Goal: Information Seeking & Learning: Find contact information

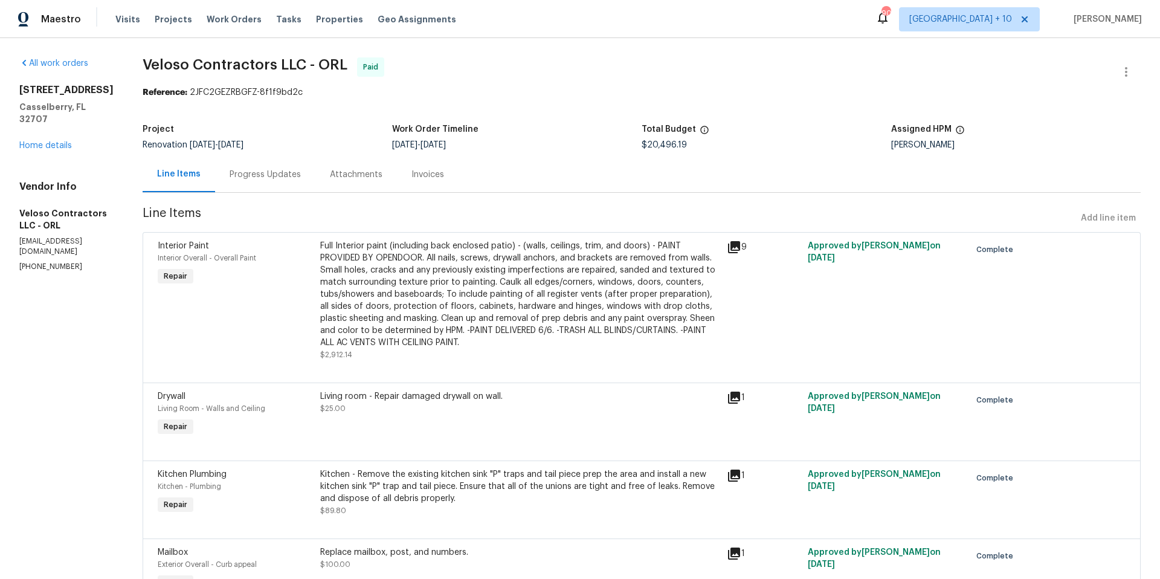
drag, startPoint x: 225, startPoint y: 16, endPoint x: 471, endPoint y: 28, distance: 246.3
click at [225, 16] on span "Work Orders" at bounding box center [234, 19] width 55 height 12
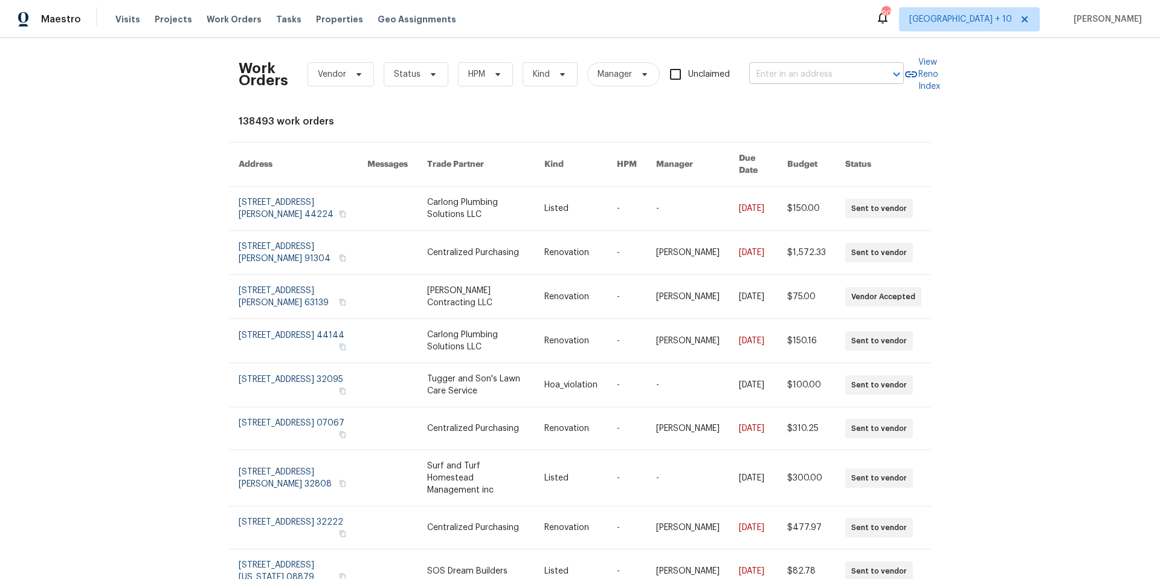
click at [837, 73] on input "text" at bounding box center [809, 74] width 121 height 19
type input "1441 n 68th"
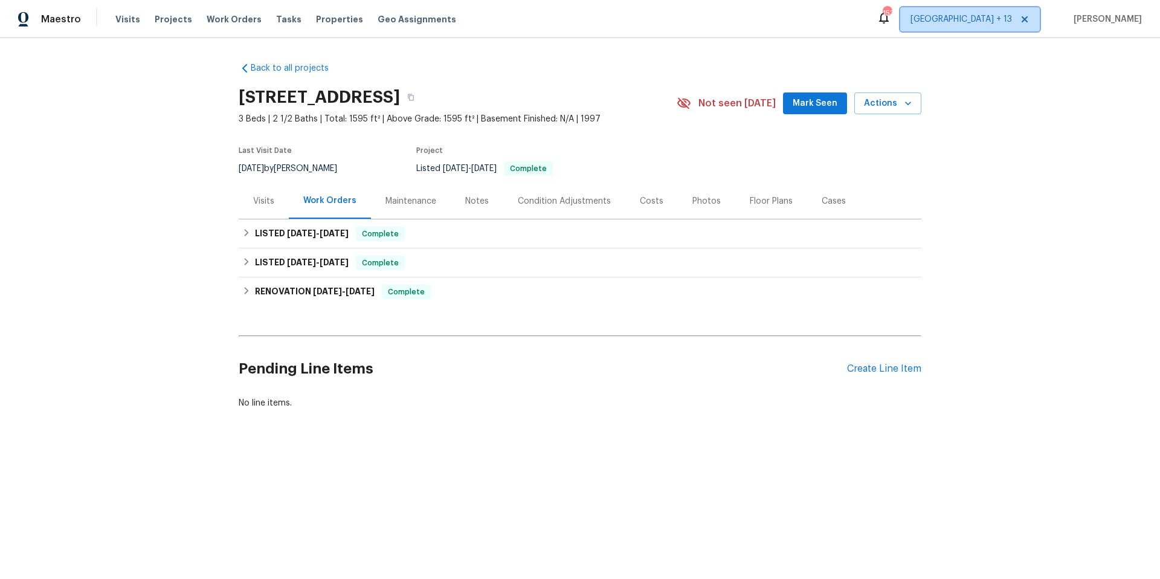
click at [982, 23] on span "Minneapolis + 13" at bounding box center [962, 19] width 102 height 12
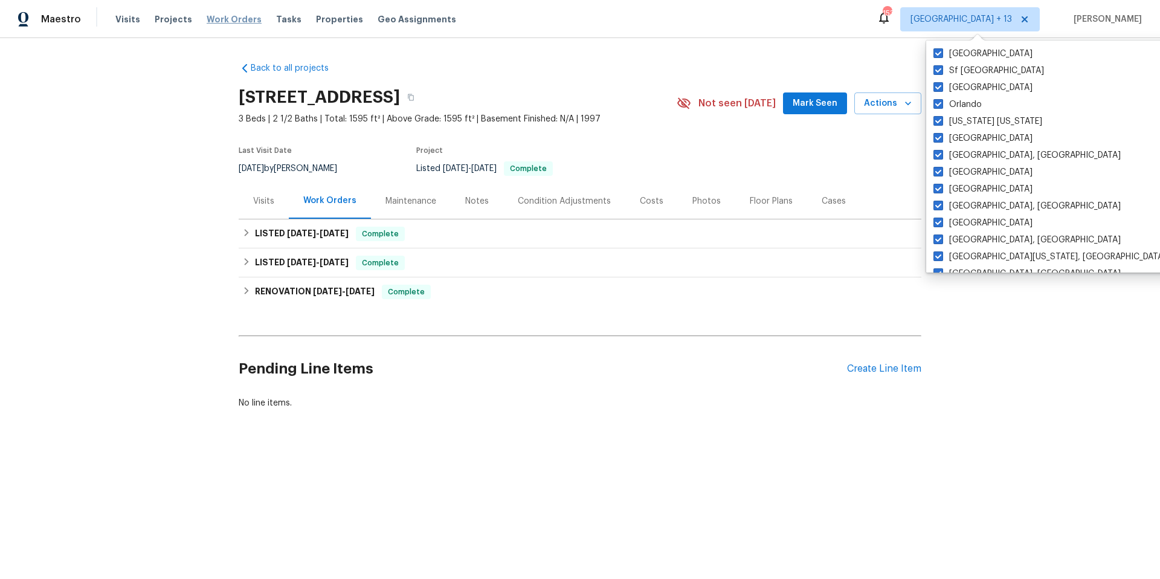
click at [224, 13] on span "Work Orders" at bounding box center [234, 19] width 55 height 12
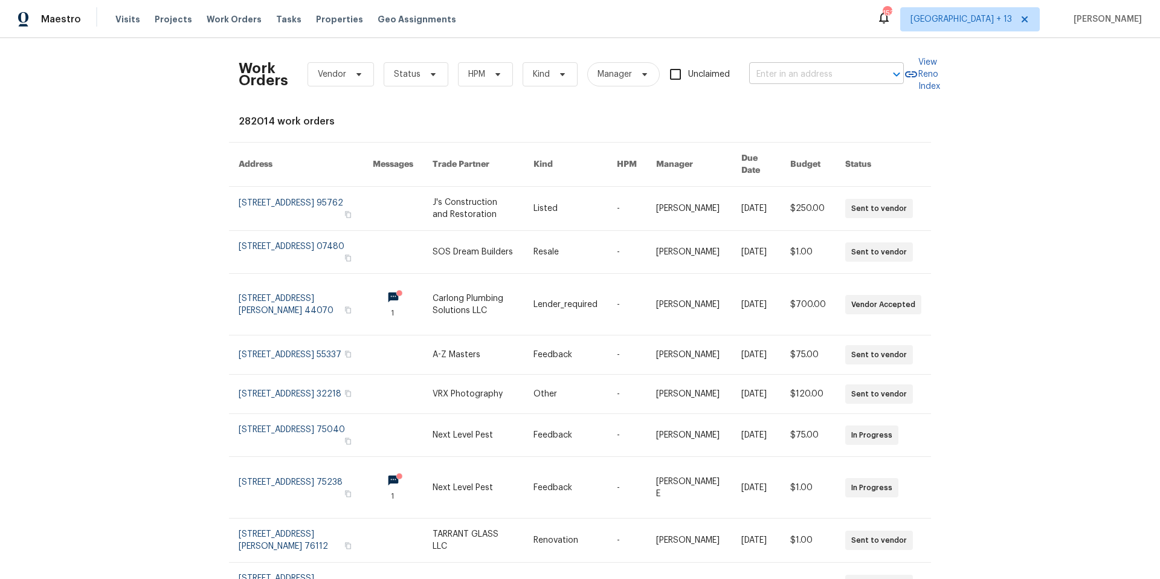
click at [841, 73] on input "text" at bounding box center [809, 74] width 121 height 19
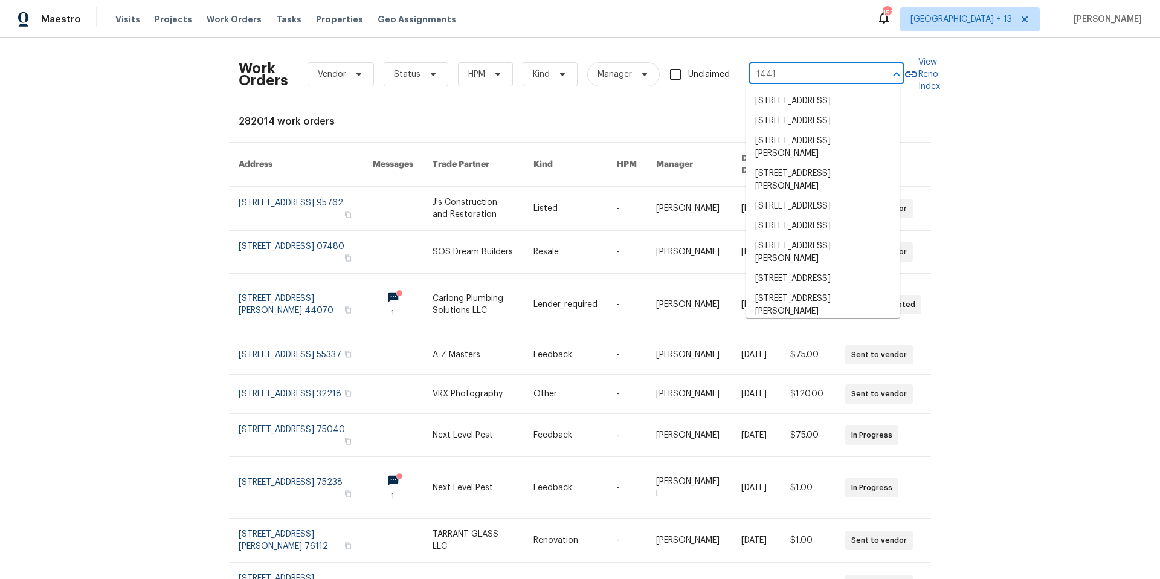
type input "1441 n"
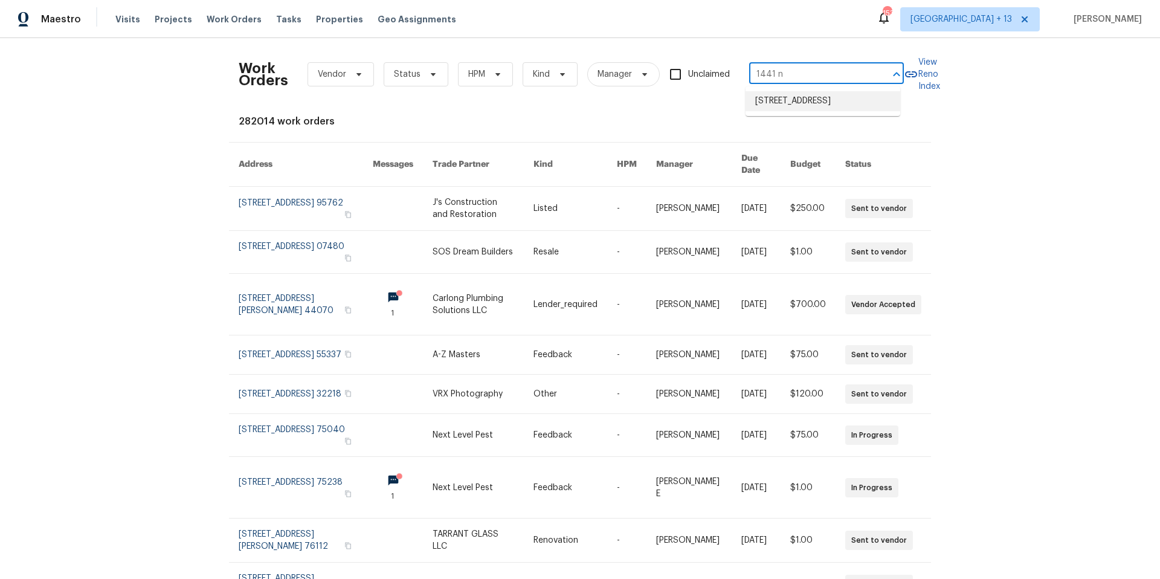
click at [847, 99] on li "1441 N 68th Ave, Hollywood, FL 33024" at bounding box center [823, 101] width 155 height 20
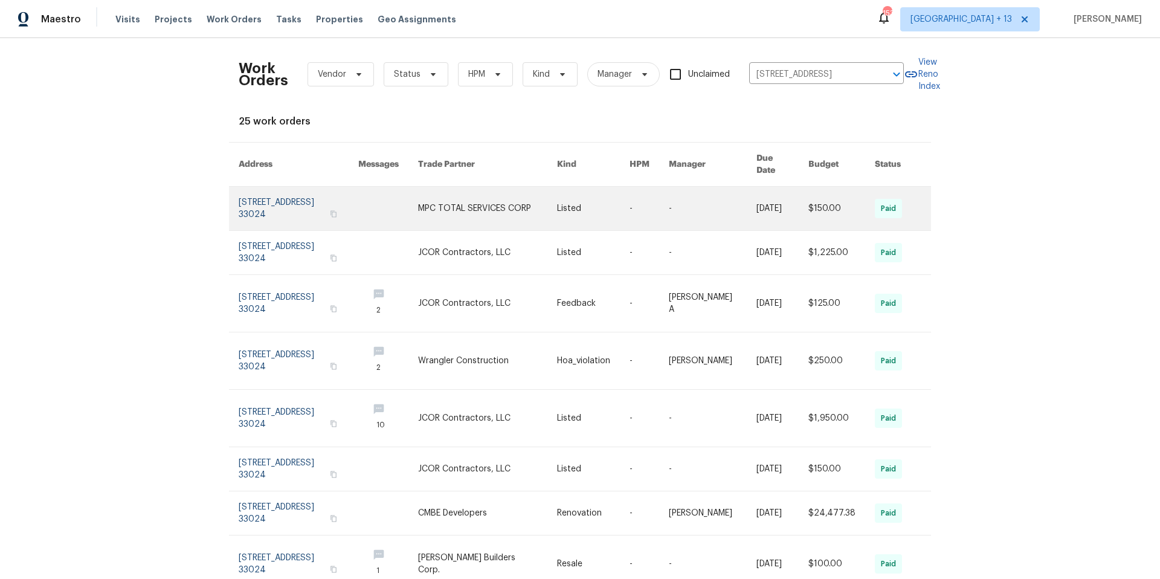
click at [259, 190] on link at bounding box center [299, 209] width 120 height 44
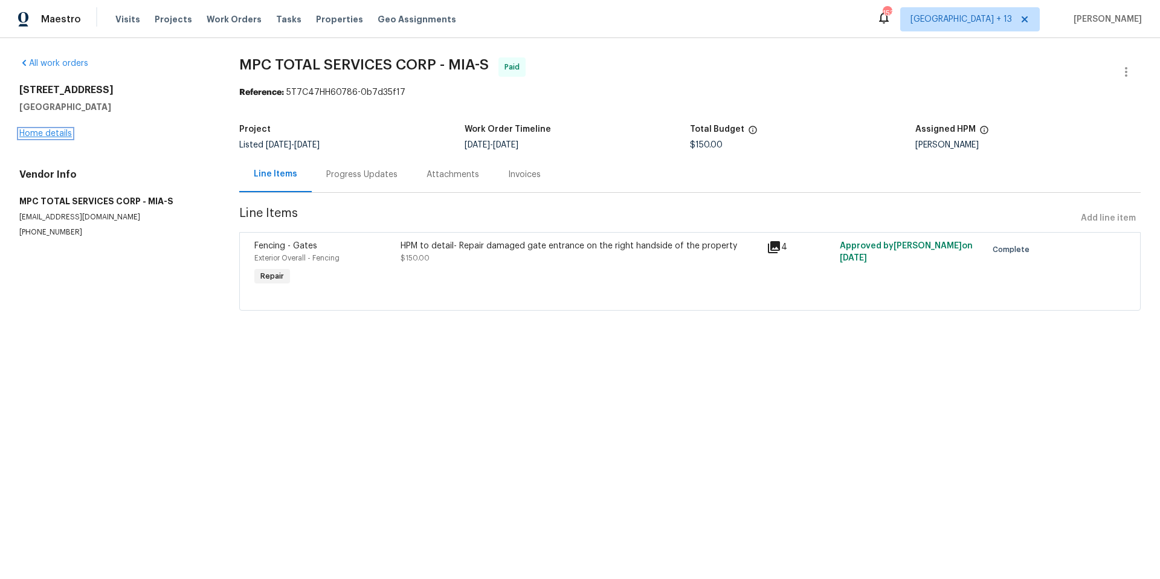
click at [33, 137] on link "Home details" at bounding box center [45, 133] width 53 height 8
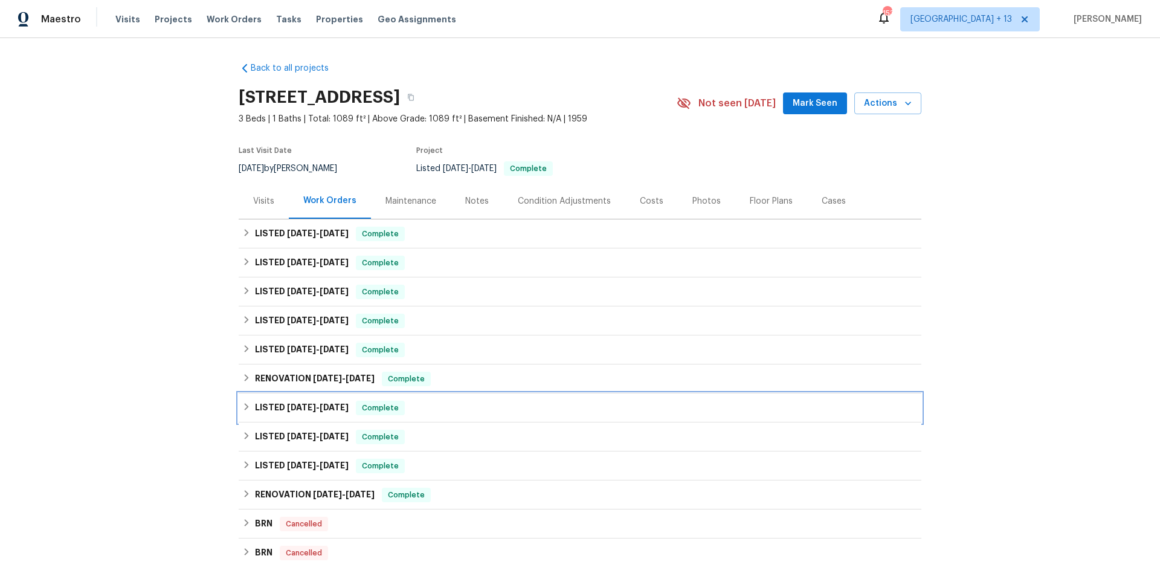
click at [244, 404] on icon at bounding box center [246, 407] width 8 height 8
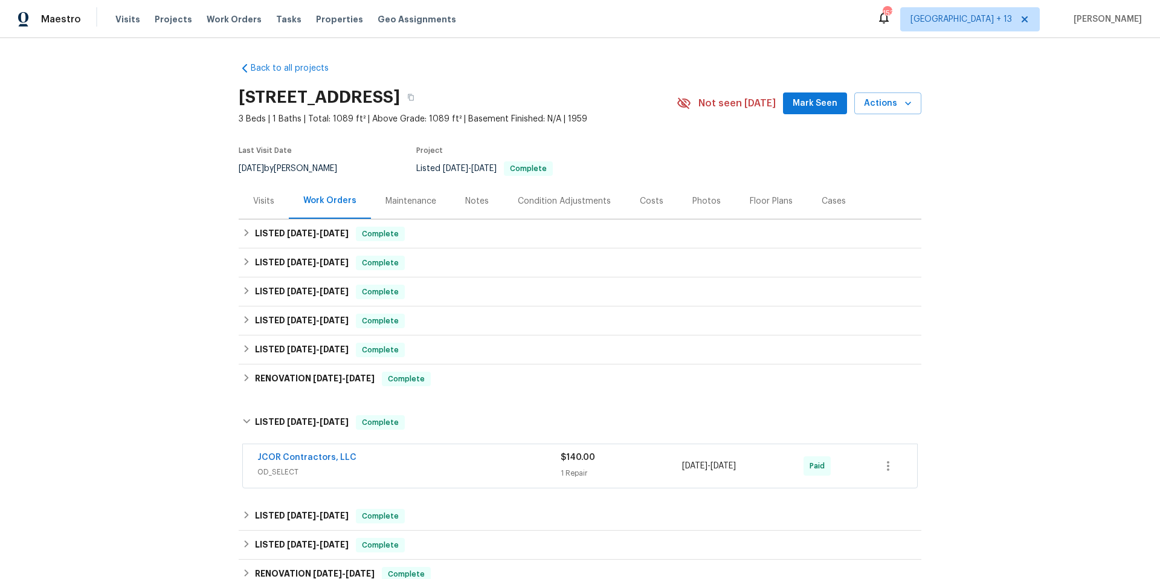
click at [465, 479] on div "JCOR Contractors, LLC OD_SELECT" at bounding box center [408, 465] width 303 height 29
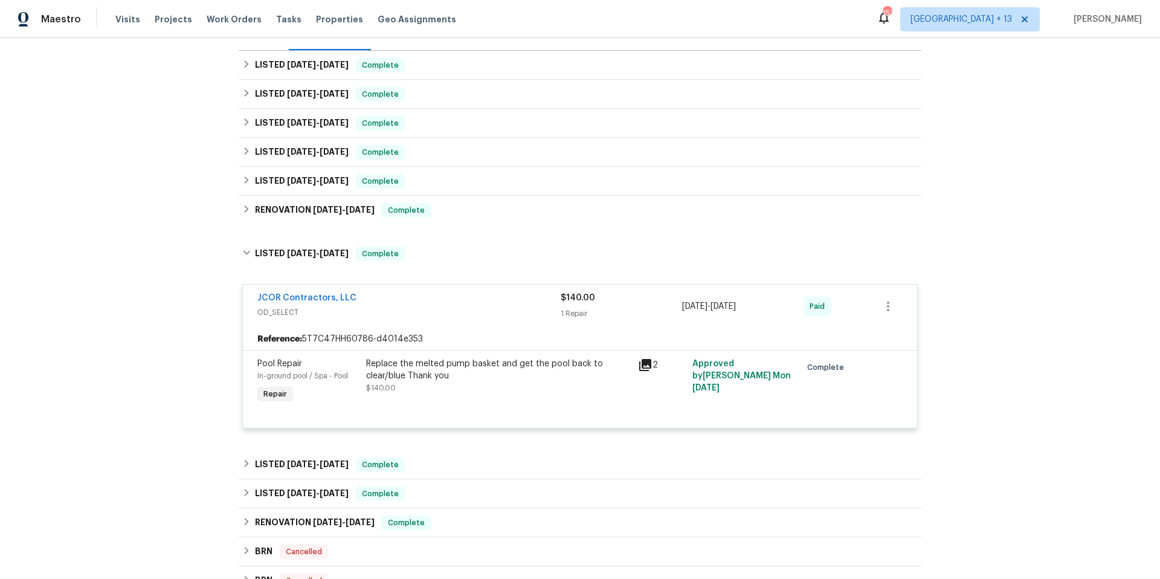
scroll to position [221, 0]
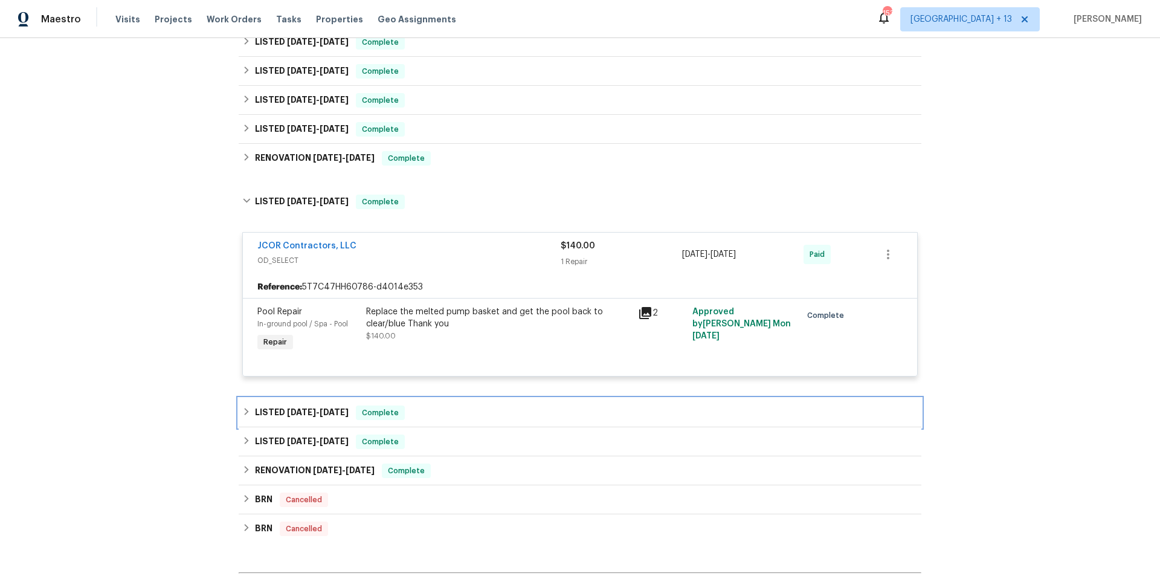
click at [245, 412] on icon at bounding box center [246, 411] width 8 height 8
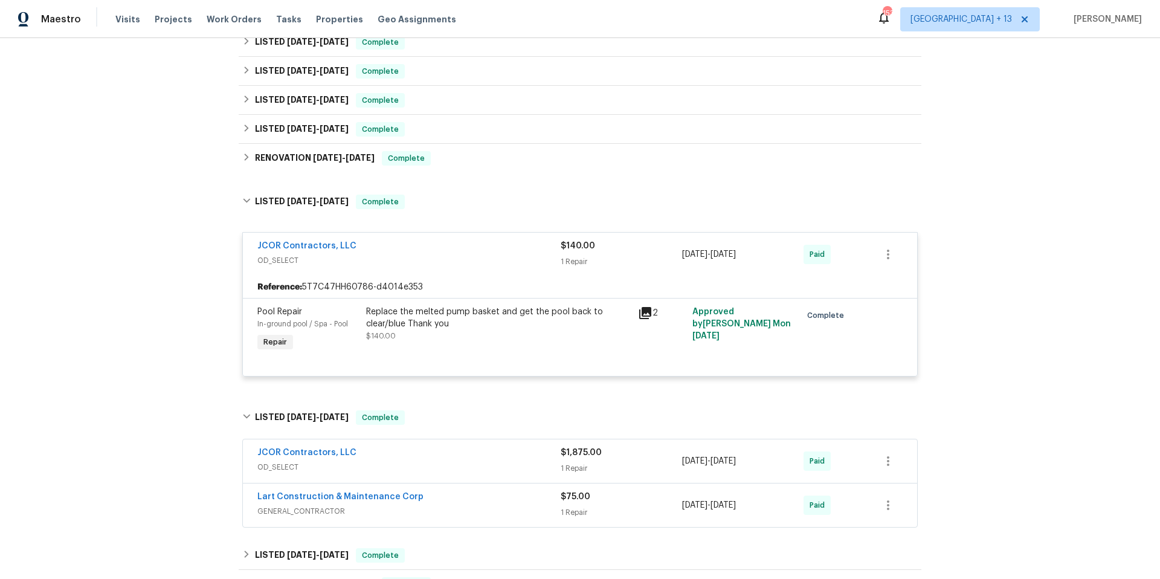
click at [512, 454] on div "JCOR Contractors, LLC" at bounding box center [408, 454] width 303 height 15
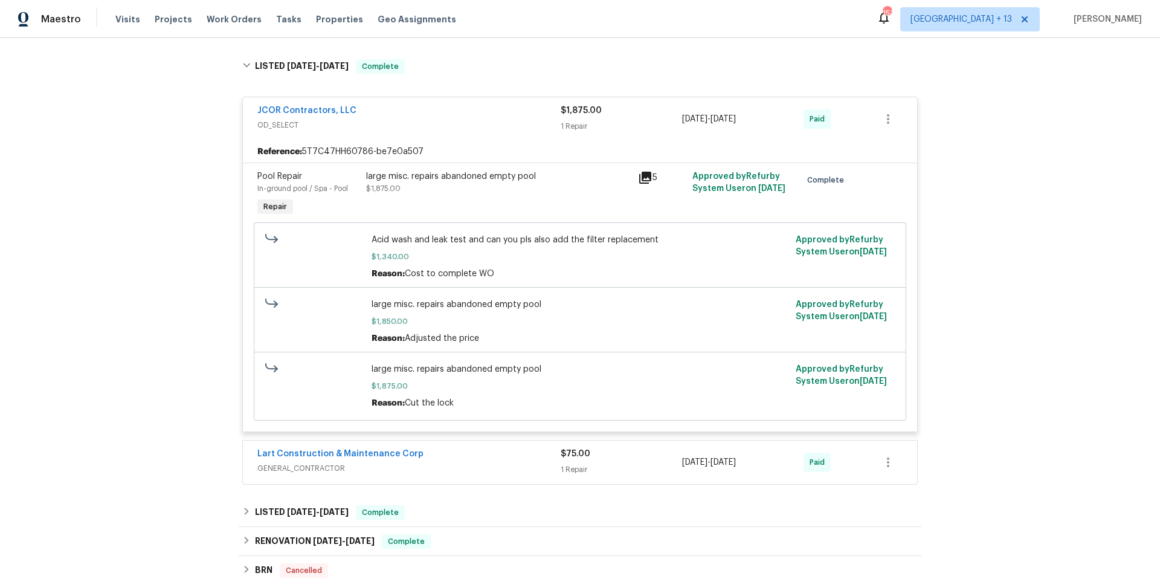
scroll to position [574, 0]
click at [460, 467] on span "GENERAL_CONTRACTOR" at bounding box center [408, 466] width 303 height 12
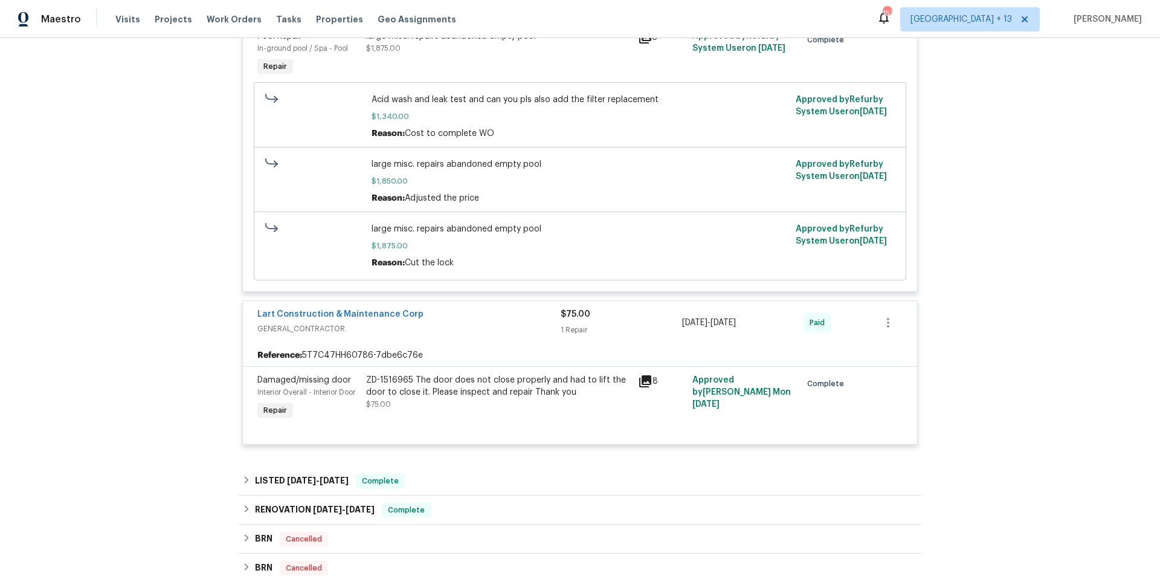
scroll to position [768, 0]
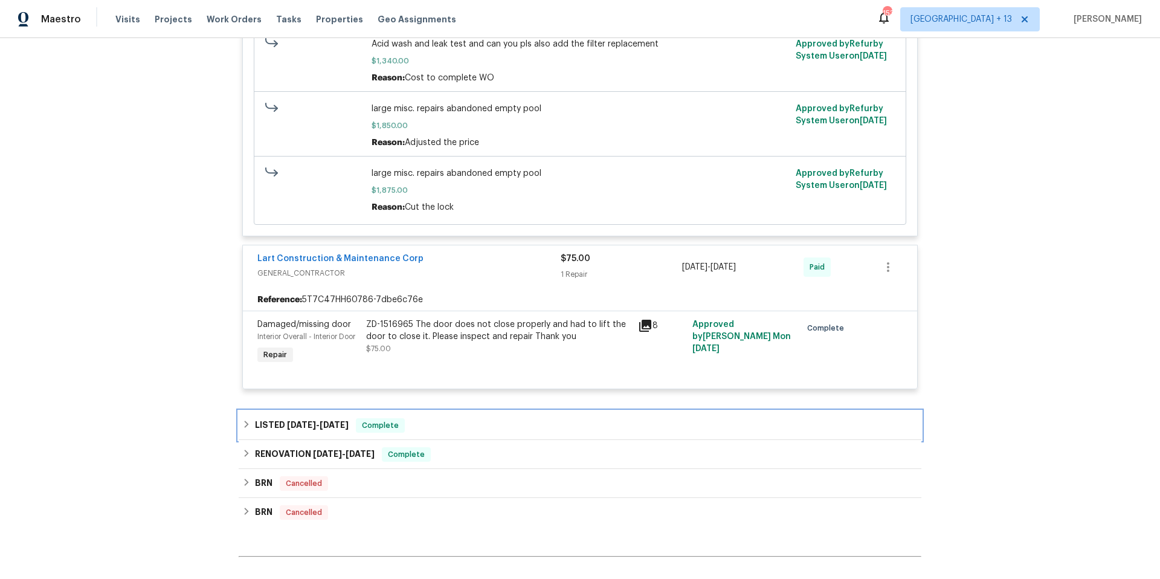
click at [244, 425] on icon at bounding box center [246, 424] width 8 height 8
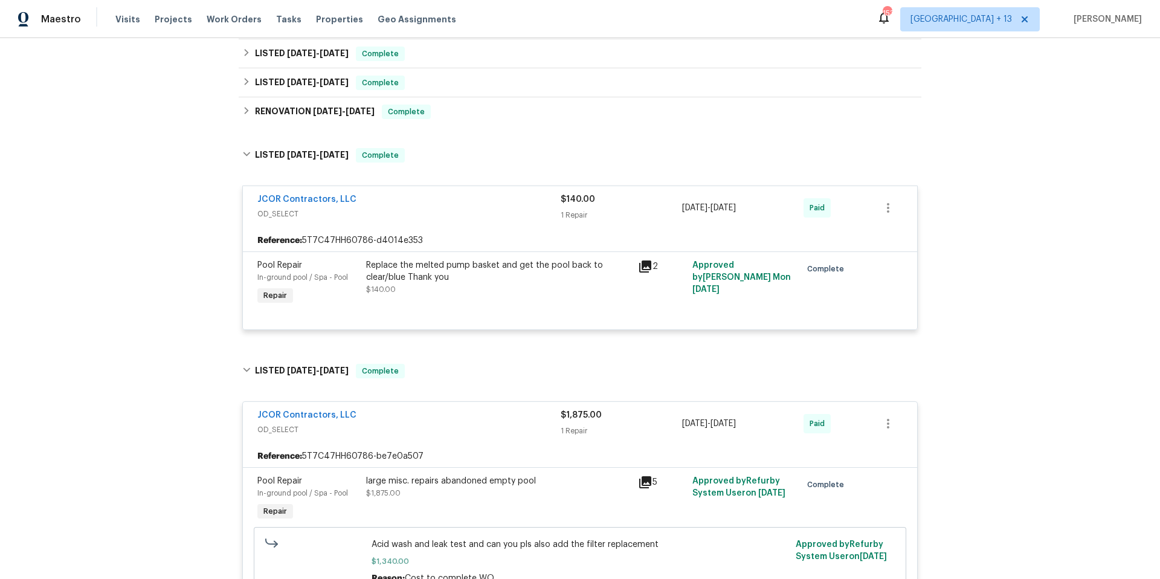
scroll to position [141, 0]
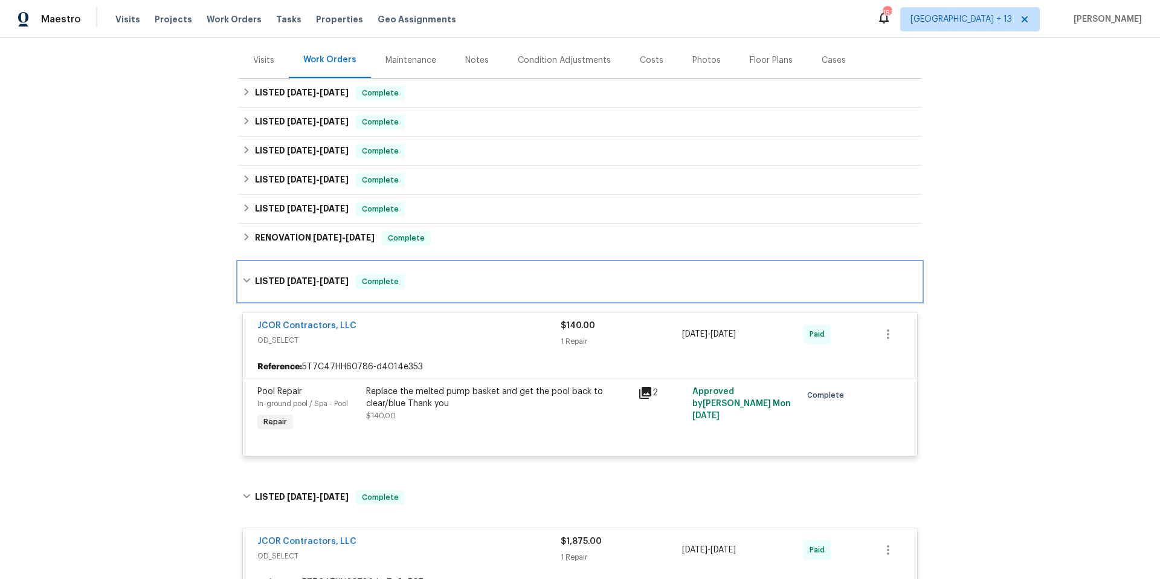
click at [243, 276] on icon at bounding box center [246, 280] width 8 height 8
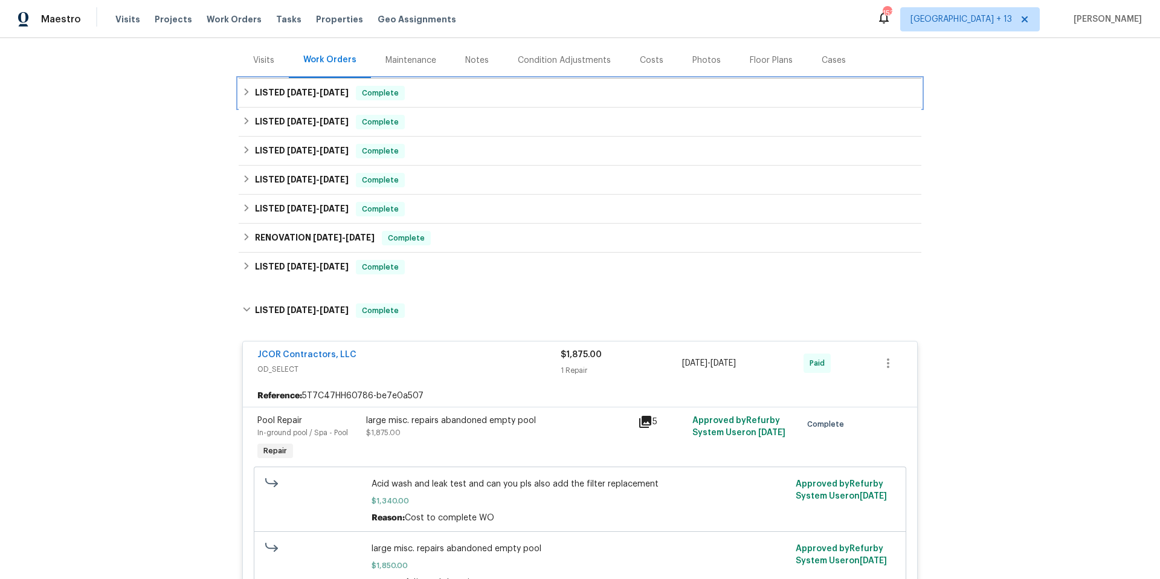
click at [245, 91] on icon at bounding box center [246, 92] width 8 height 8
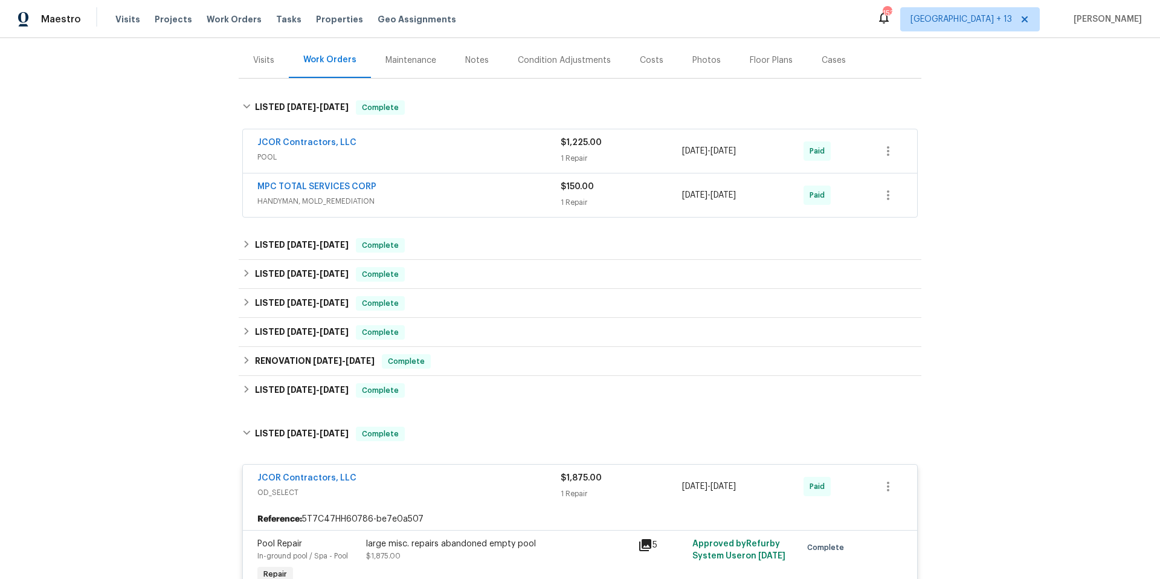
click at [502, 195] on span "HANDYMAN, MOLD_REMEDIATION" at bounding box center [408, 201] width 303 height 12
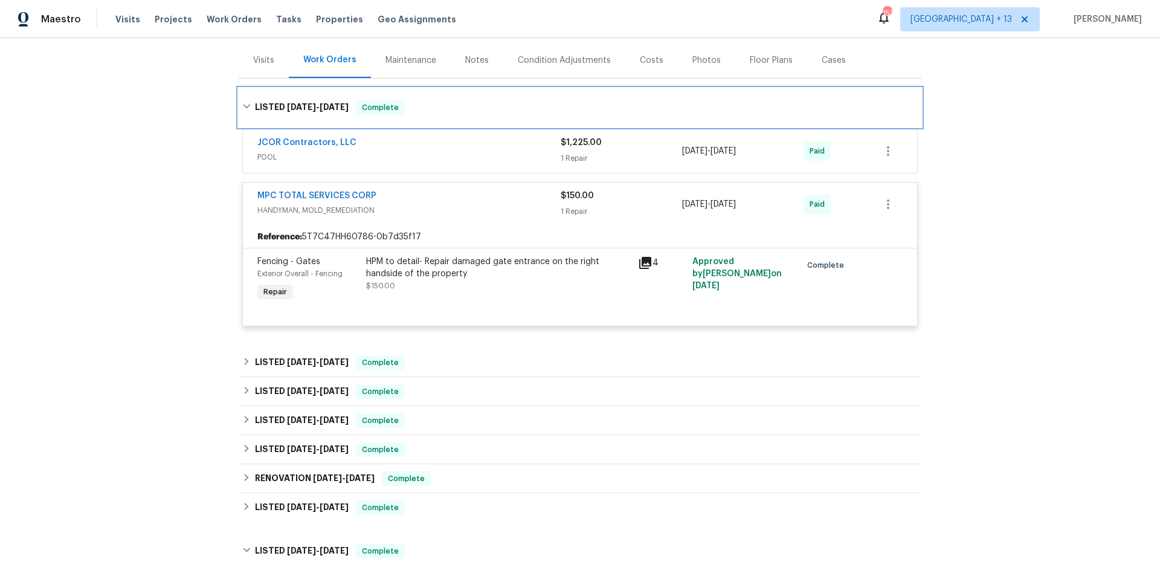
click at [242, 105] on icon at bounding box center [246, 106] width 8 height 8
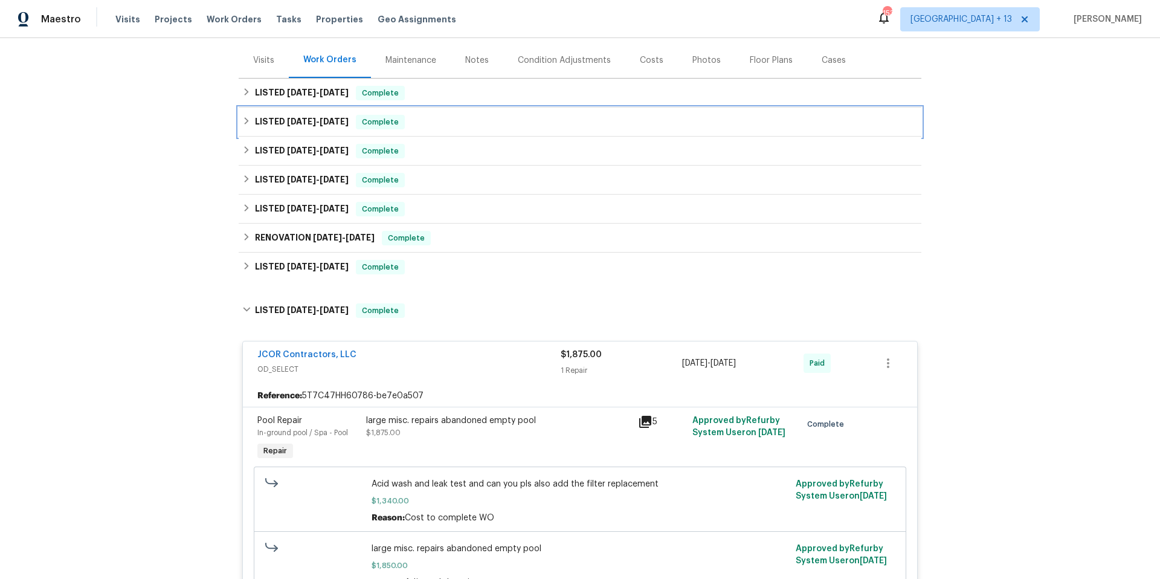
click at [245, 121] on icon at bounding box center [247, 120] width 4 height 7
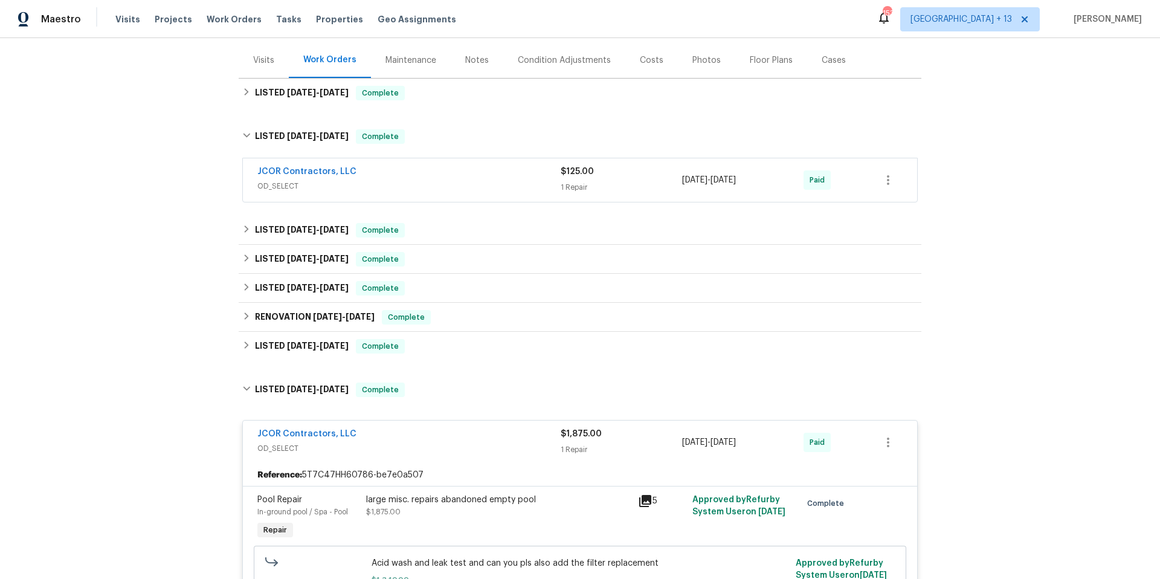
click at [511, 191] on span "OD_SELECT" at bounding box center [408, 186] width 303 height 12
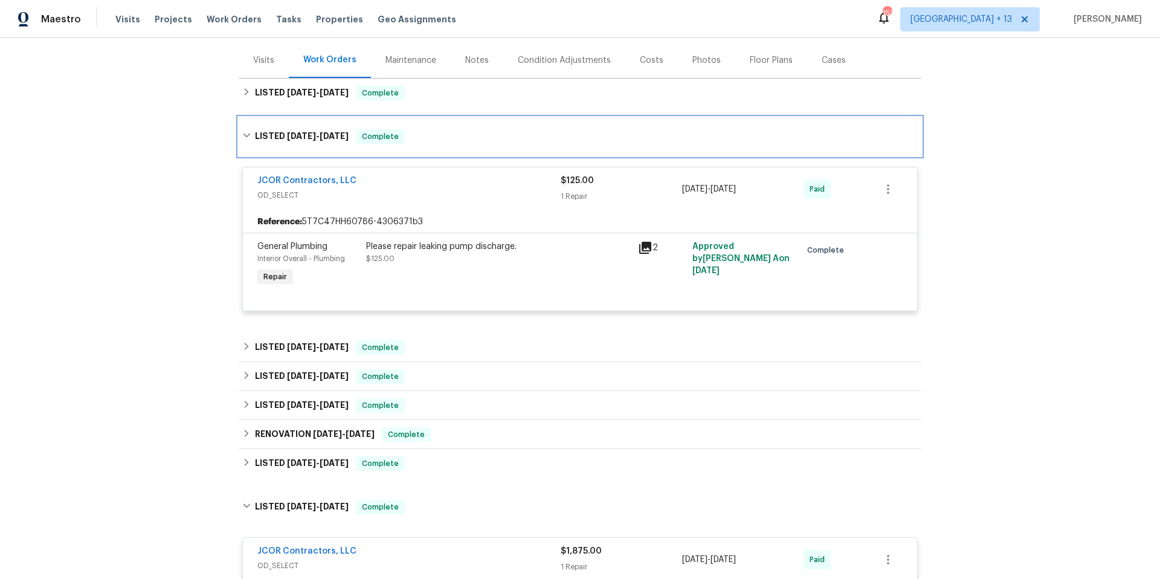
click at [242, 131] on icon at bounding box center [246, 135] width 8 height 8
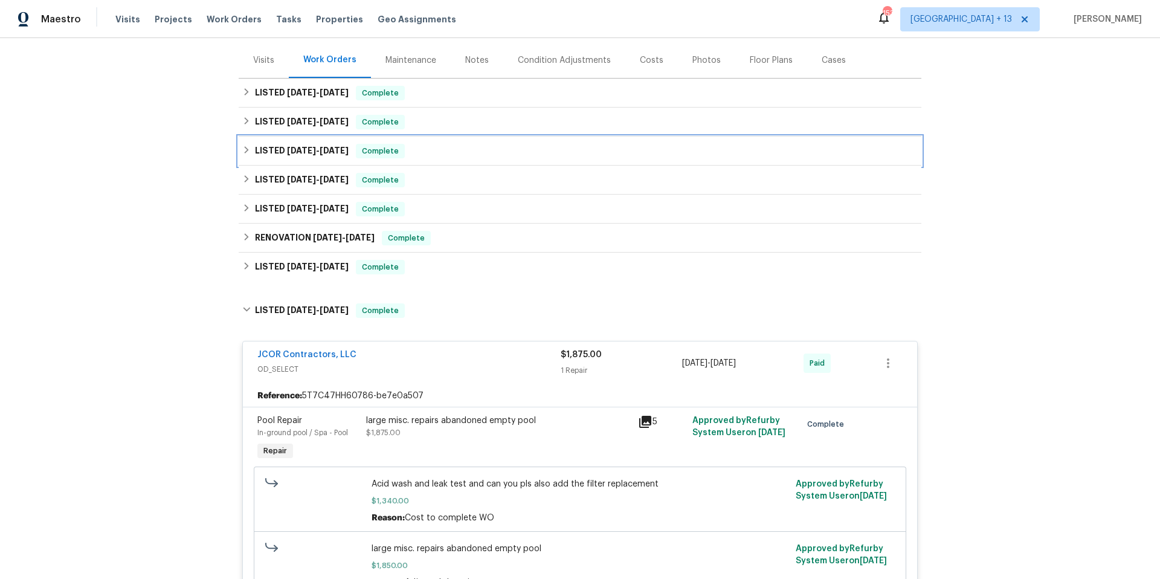
click at [246, 149] on icon at bounding box center [246, 150] width 8 height 8
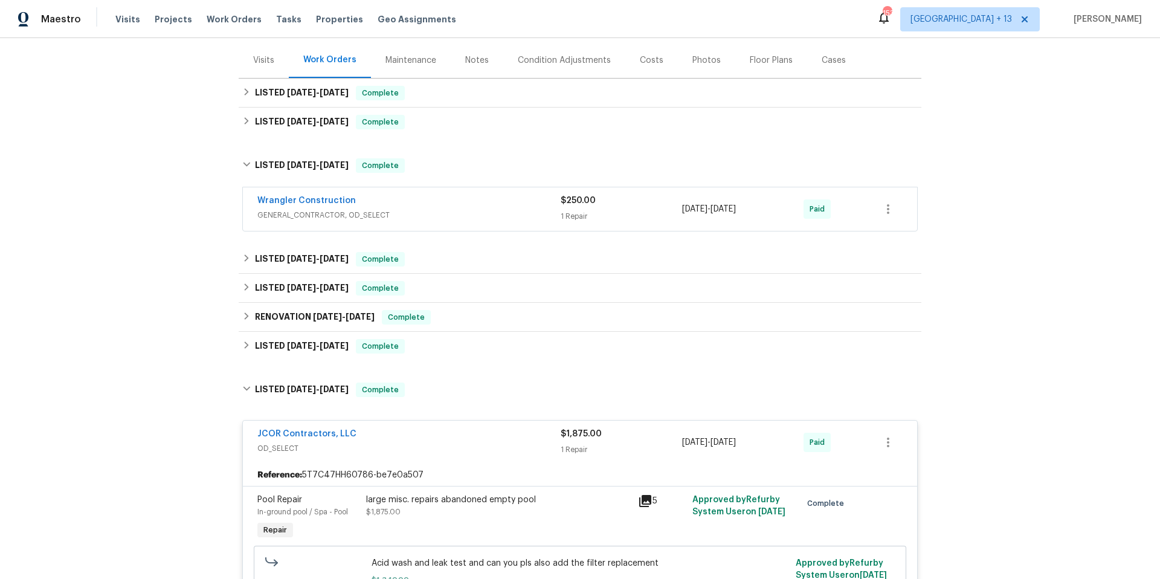
click at [512, 210] on span "GENERAL_CONTRACTOR, OD_SELECT" at bounding box center [408, 215] width 303 height 12
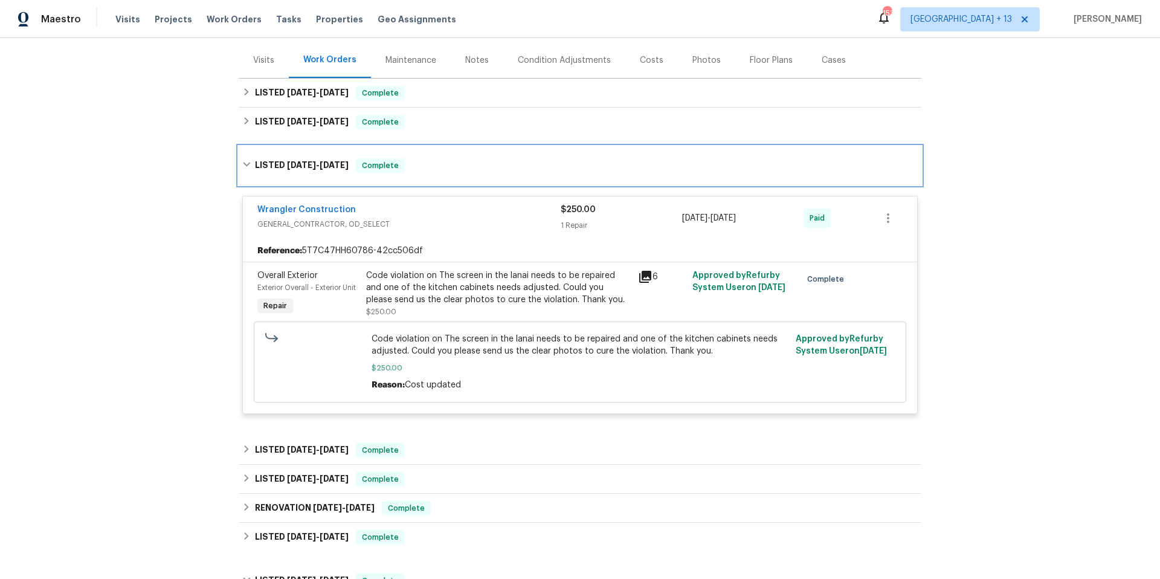
click at [239, 161] on div "LISTED 4/7/25 - 4/14/25 Complete" at bounding box center [580, 165] width 683 height 39
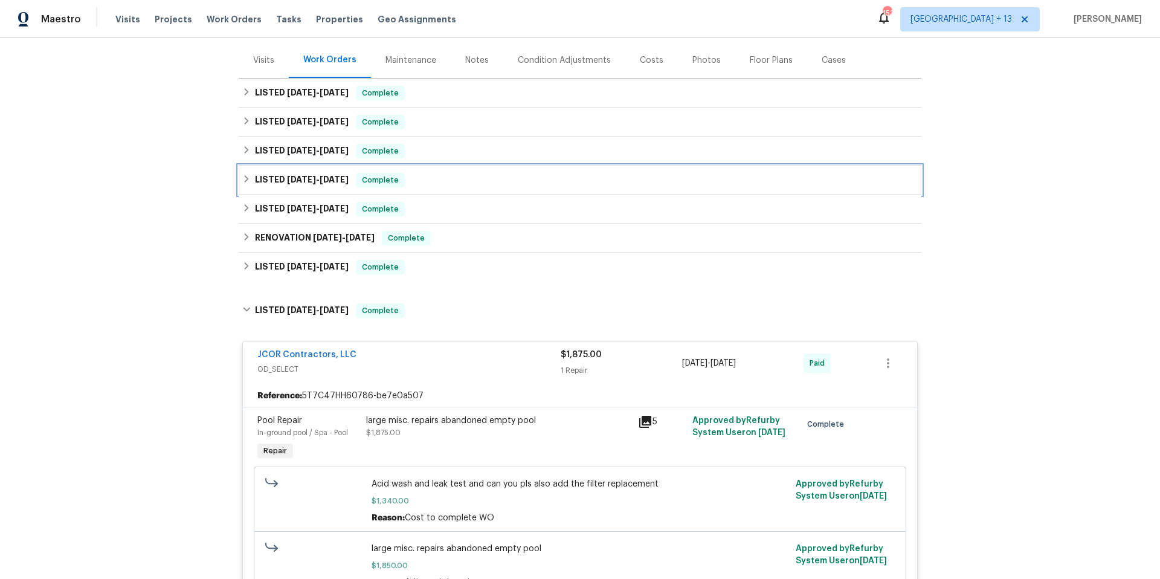
click at [245, 184] on div "LISTED 3/13/25 - 3/27/25 Complete" at bounding box center [580, 180] width 676 height 15
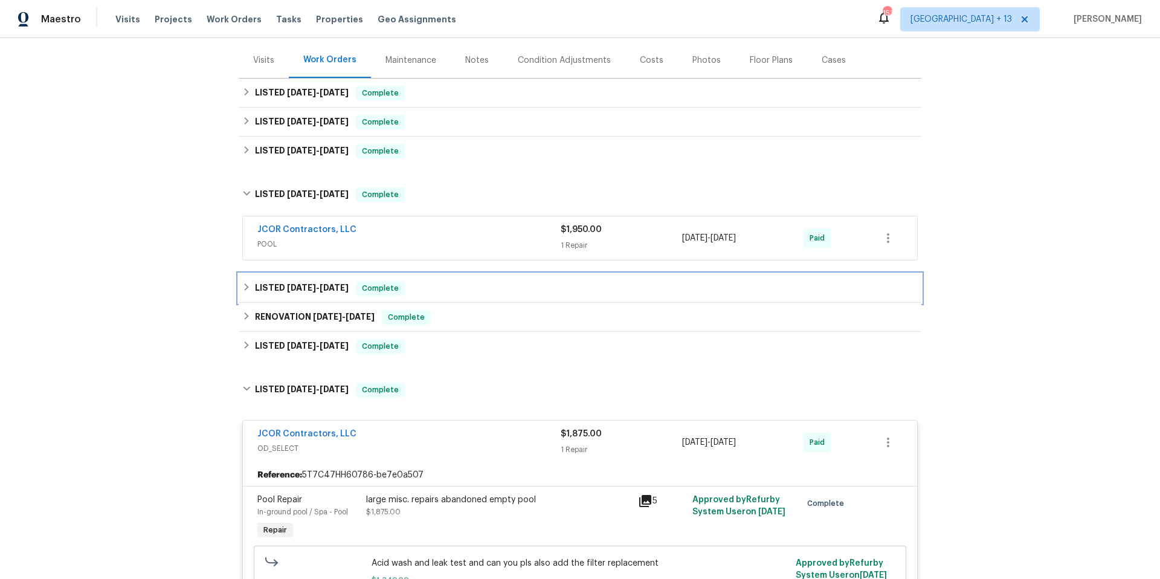
click at [242, 290] on icon at bounding box center [246, 287] width 8 height 8
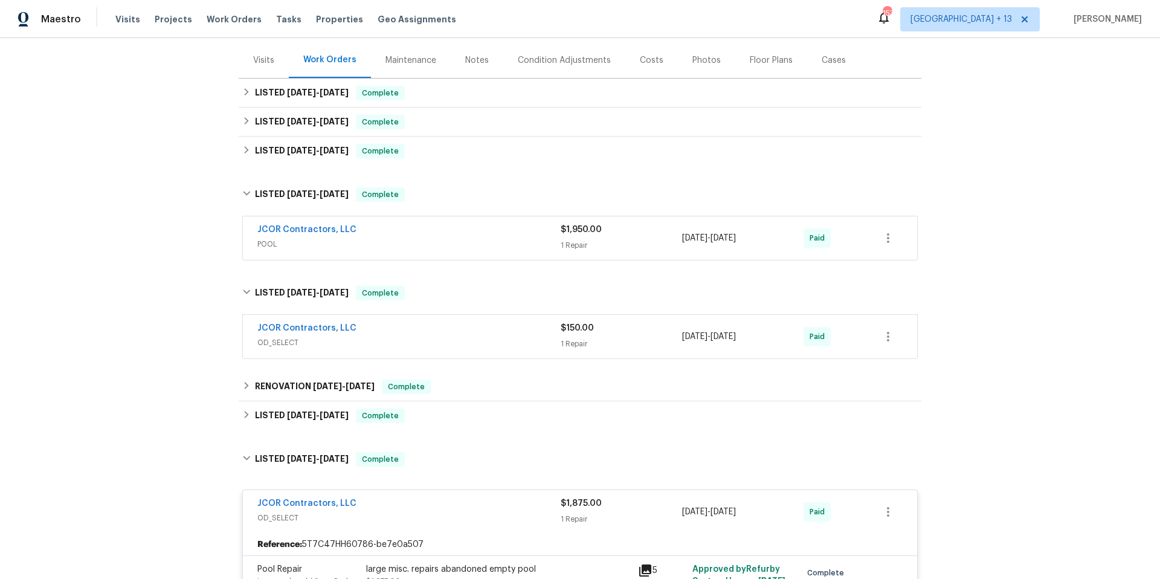
click at [514, 328] on div "JCOR Contractors, LLC" at bounding box center [408, 329] width 303 height 15
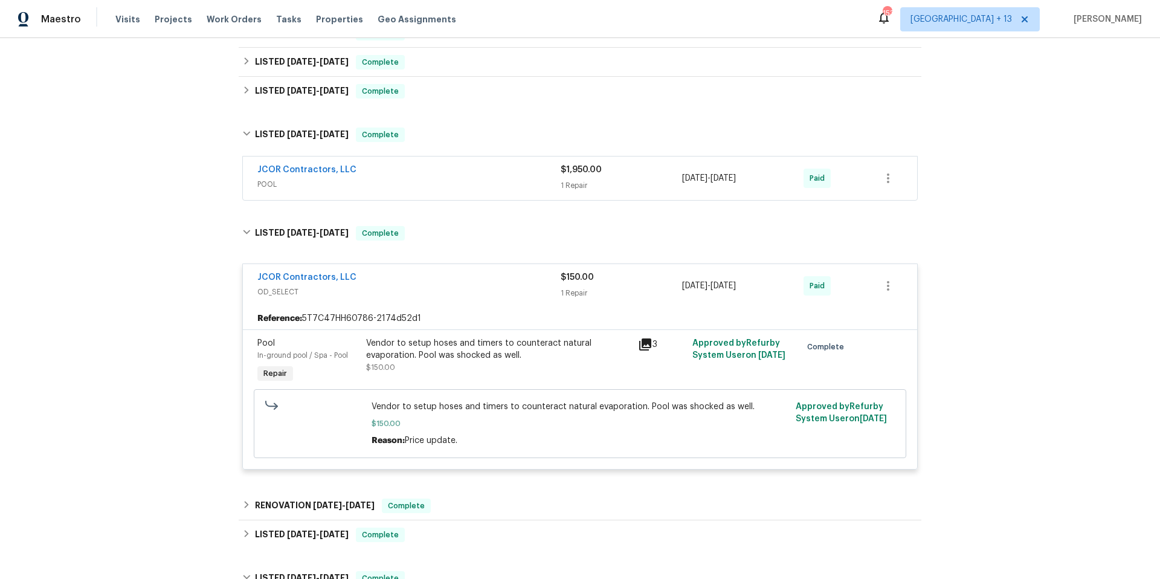
scroll to position [257, 0]
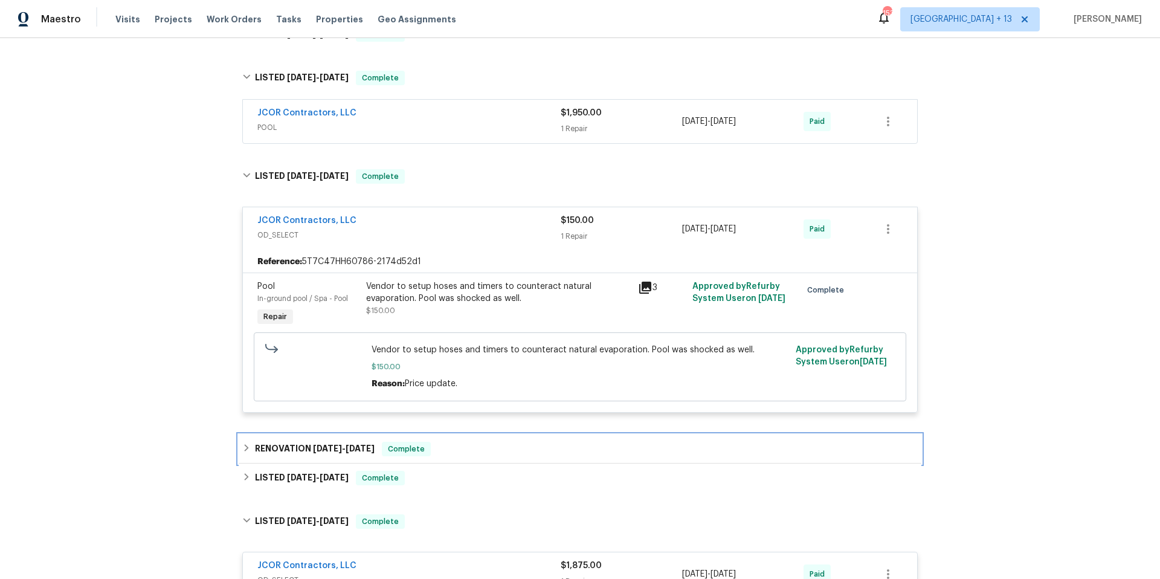
click at [242, 448] on icon at bounding box center [246, 448] width 8 height 8
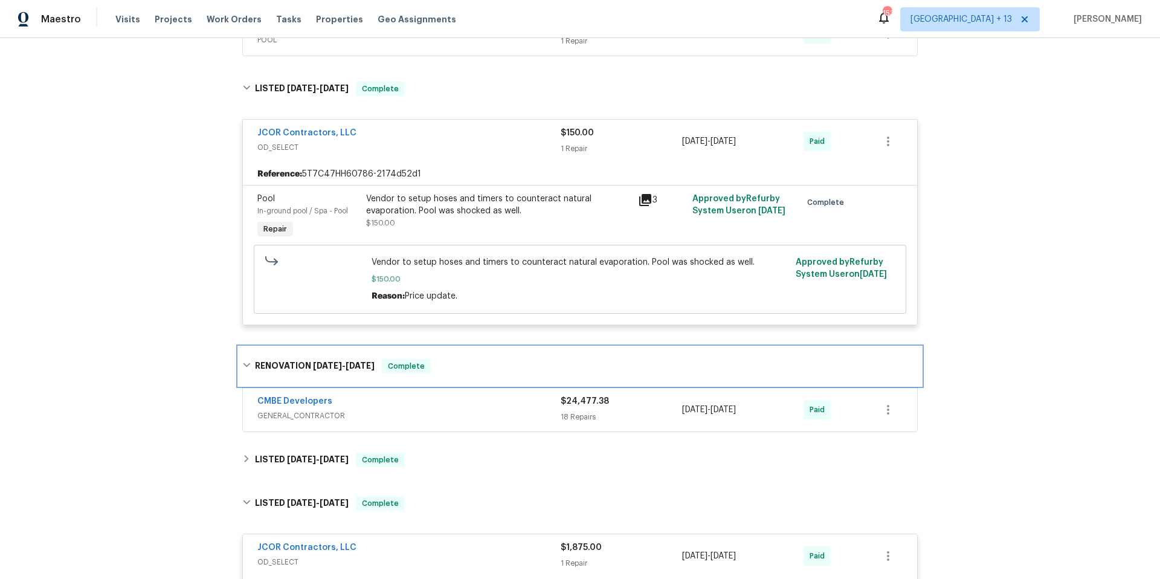
scroll to position [413, 0]
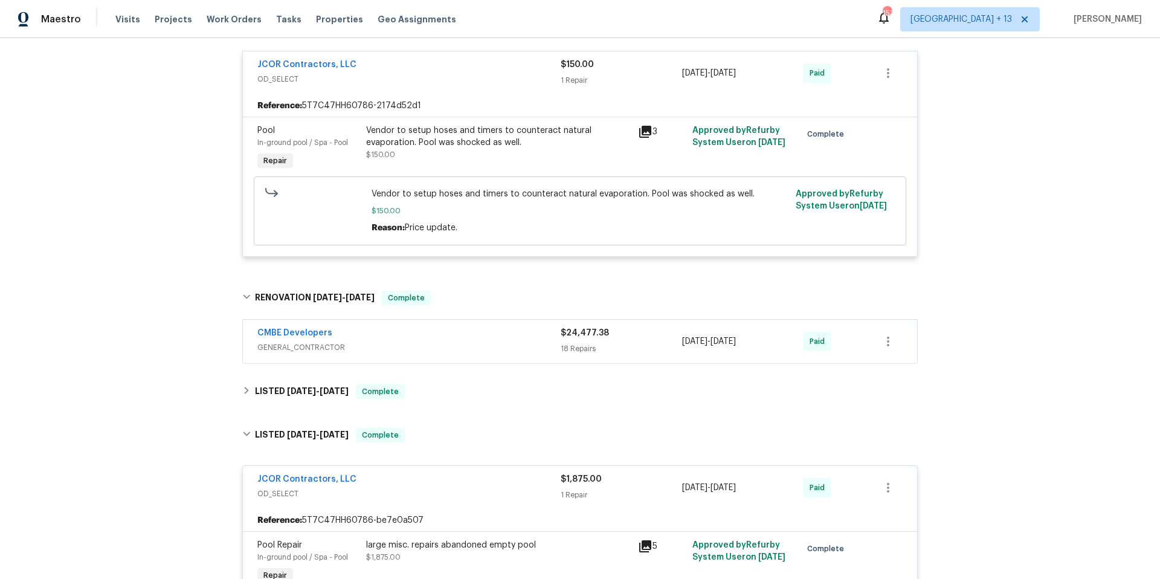
click at [487, 343] on span "GENERAL_CONTRACTOR" at bounding box center [408, 347] width 303 height 12
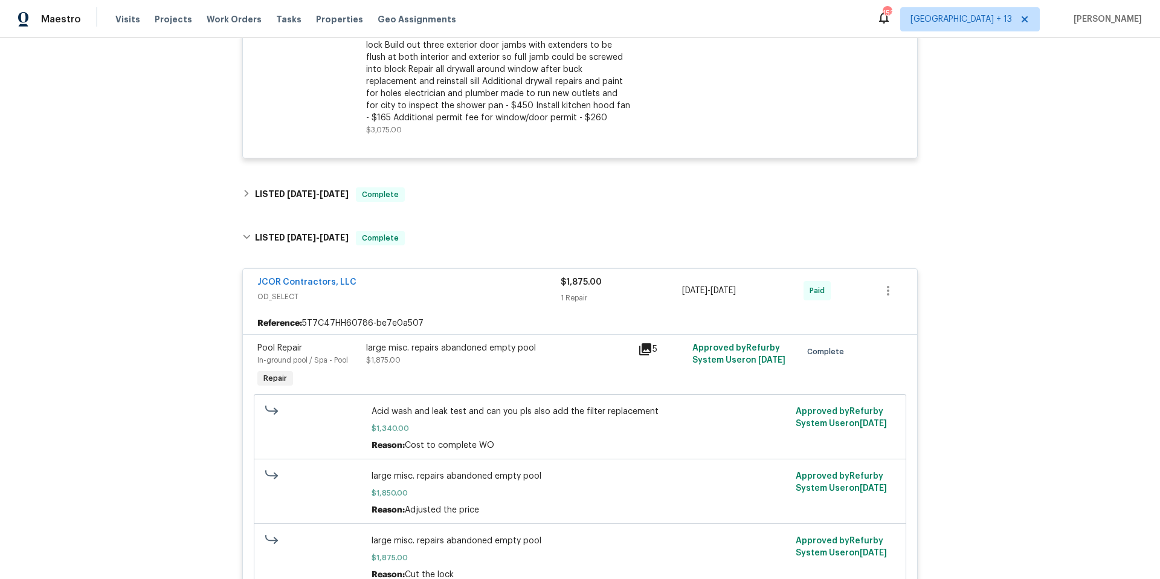
scroll to position [2546, 0]
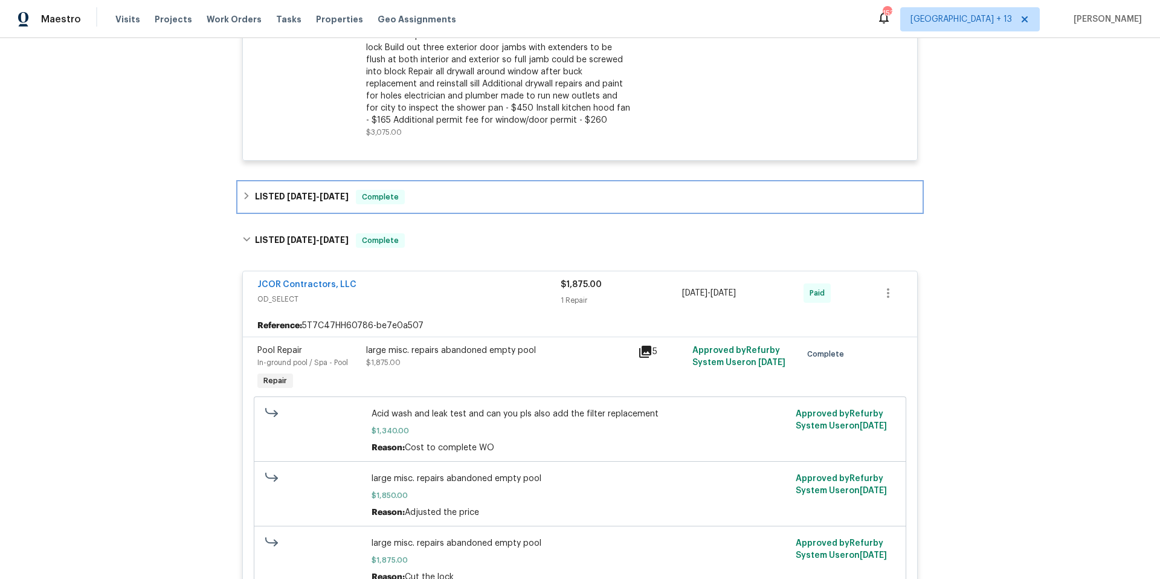
click at [245, 195] on icon at bounding box center [247, 195] width 4 height 7
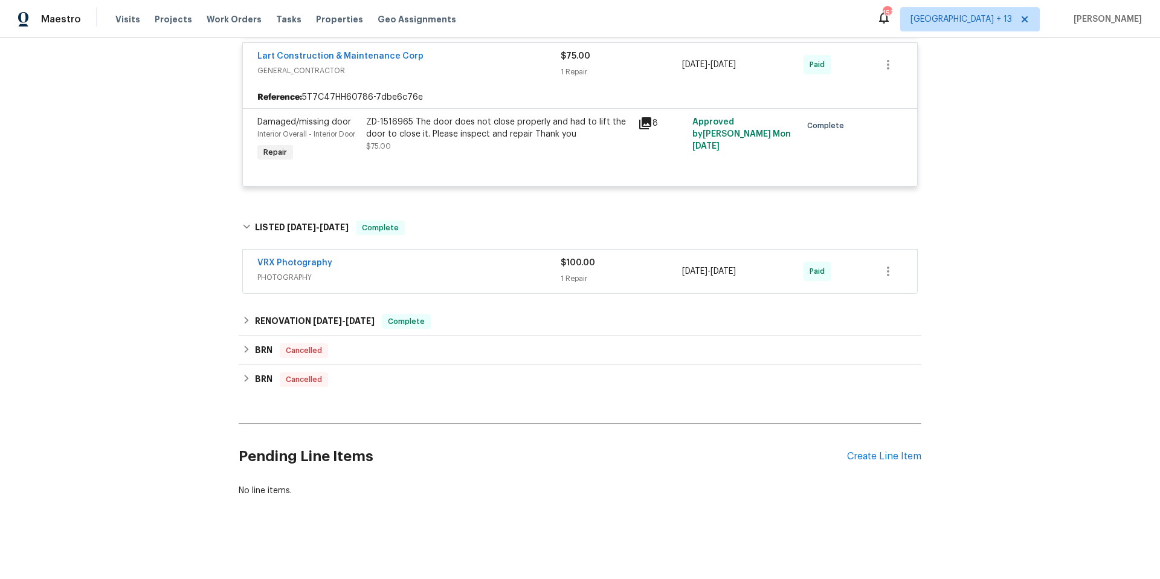
scroll to position [3307, 0]
click at [246, 316] on icon at bounding box center [246, 320] width 8 height 8
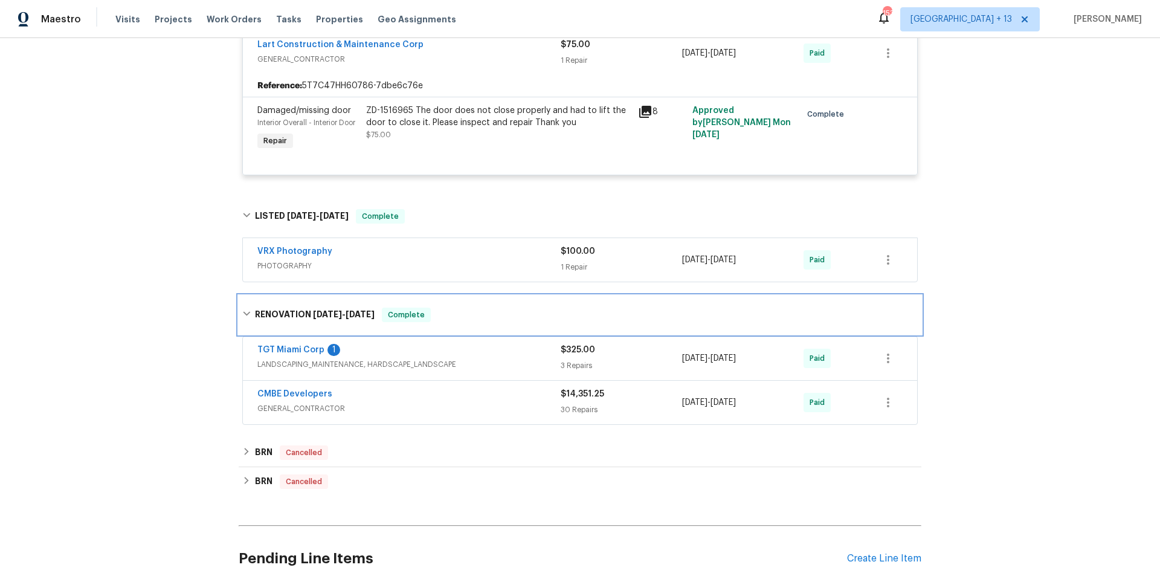
scroll to position [3310, 0]
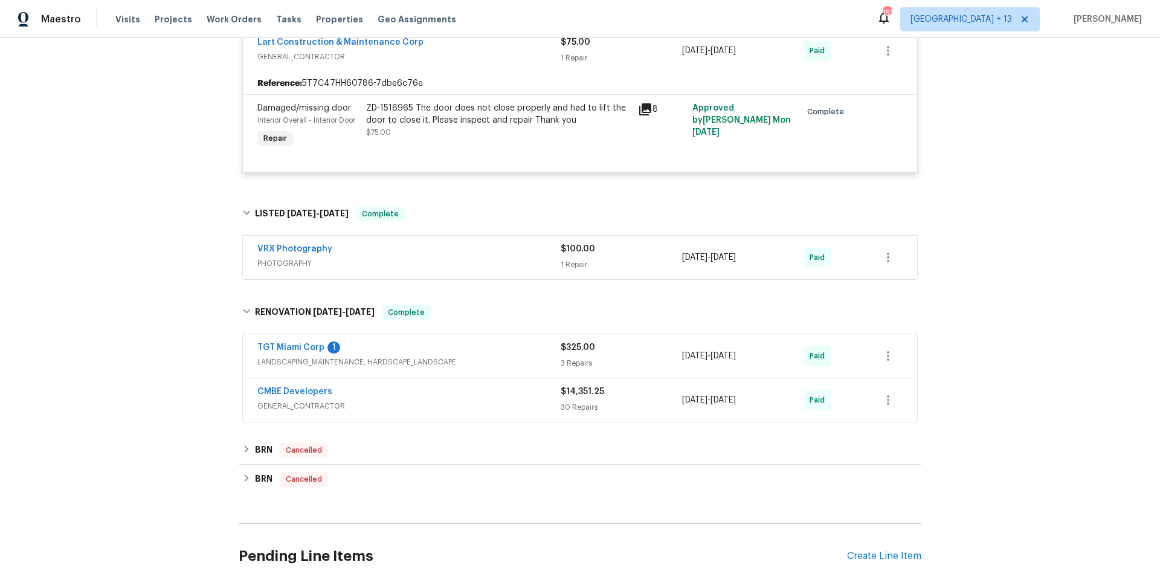
click at [480, 360] on span "LANDSCAPING_MAINTENANCE, HARDSCAPE_LANDSCAPE" at bounding box center [408, 362] width 303 height 12
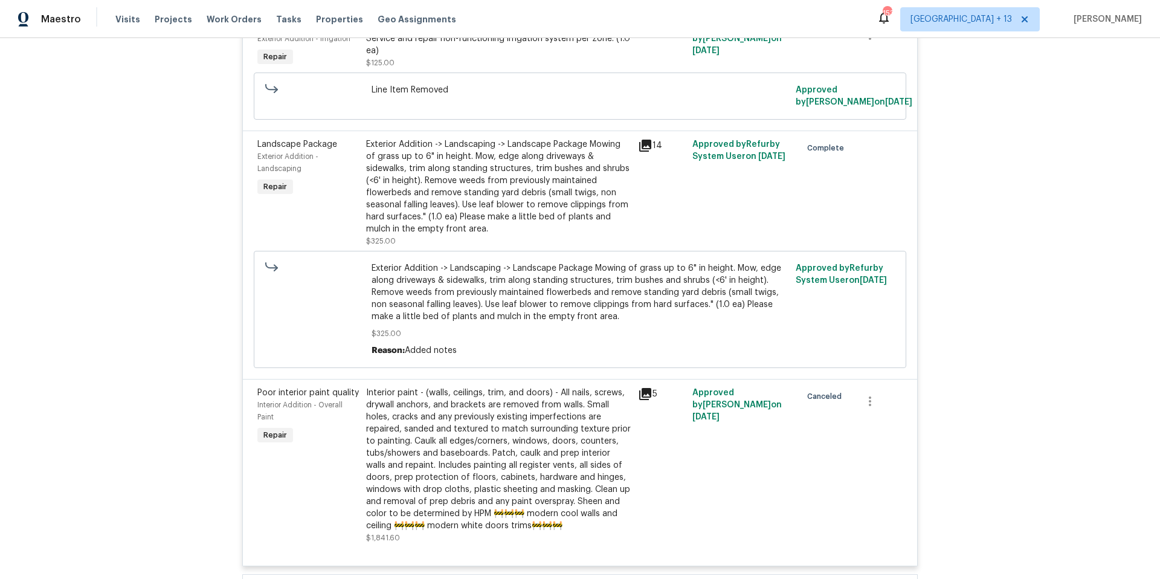
scroll to position [4014, 0]
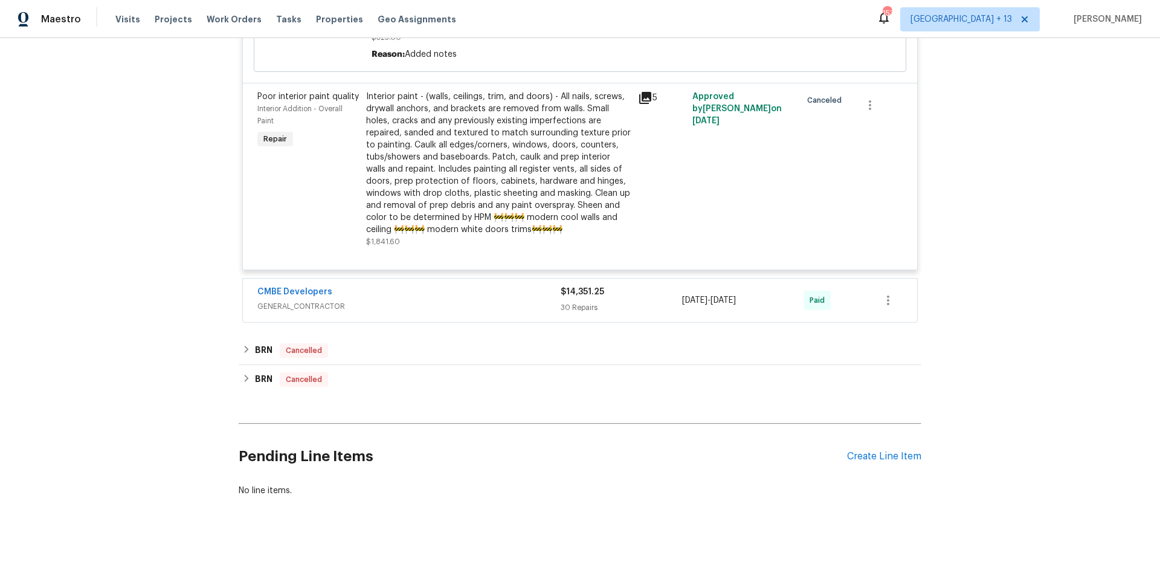
click at [450, 287] on div "CMBE Developers" at bounding box center [408, 293] width 303 height 15
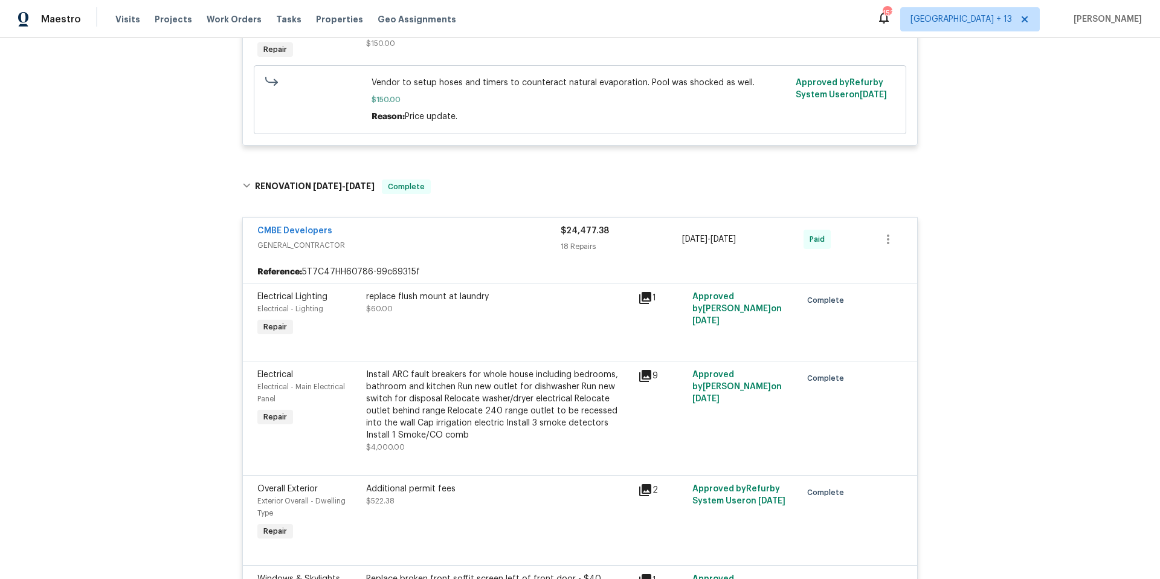
scroll to position [76, 0]
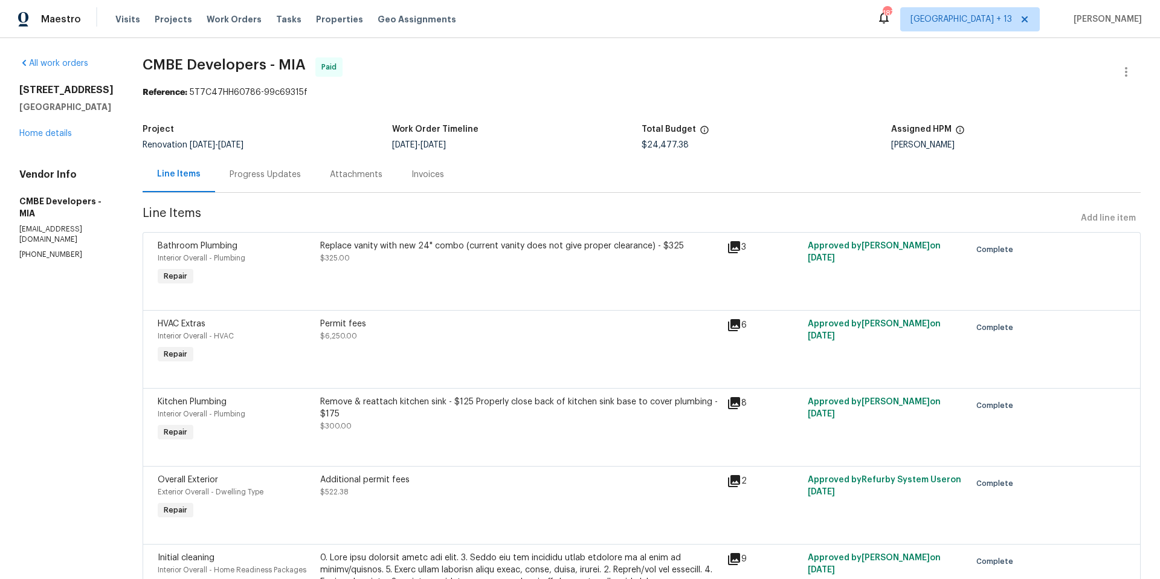
click at [266, 174] on div "Progress Updates" at bounding box center [265, 175] width 71 height 12
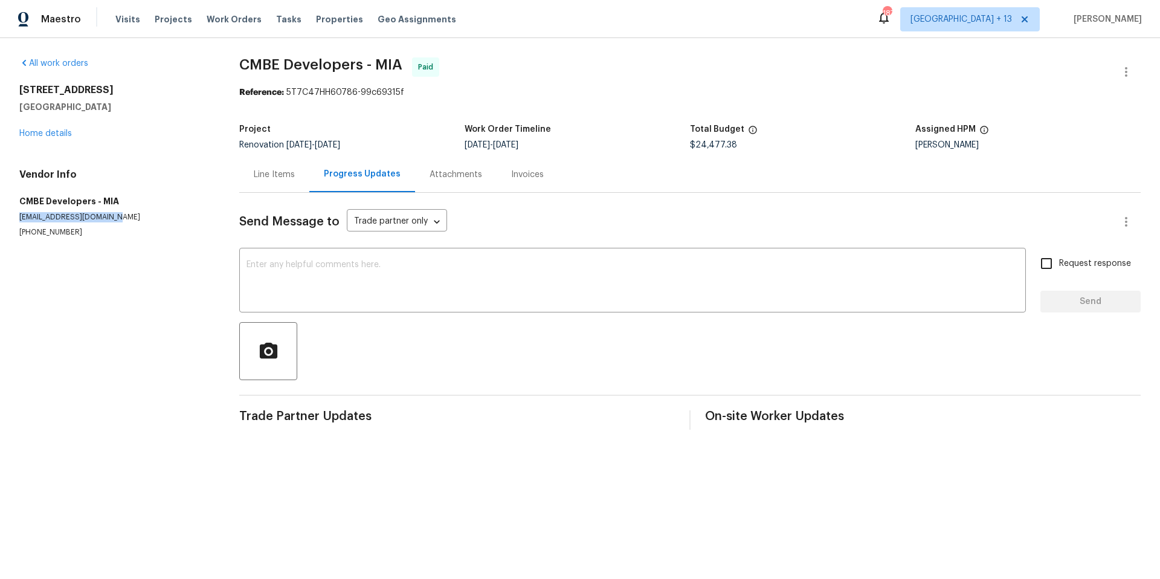
drag, startPoint x: 19, startPoint y: 216, endPoint x: 181, endPoint y: 214, distance: 161.4
click at [181, 214] on p "cmbedevelopers@gmail.com" at bounding box center [114, 217] width 191 height 10
copy p "cmbedevelopers@gmail.com"
drag, startPoint x: 19, startPoint y: 88, endPoint x: 140, endPoint y: 114, distance: 124.4
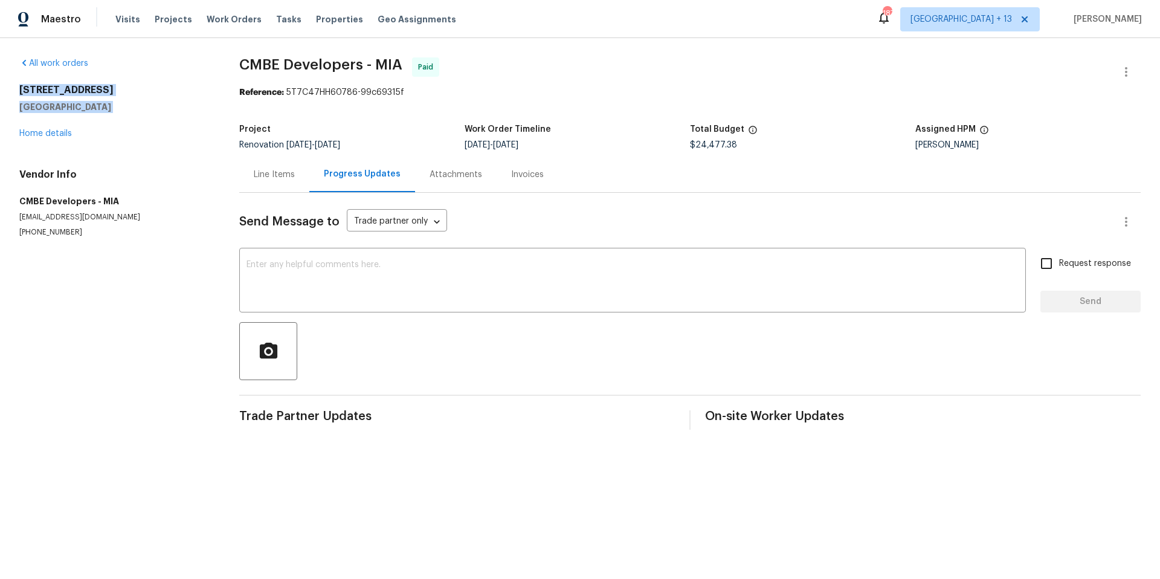
click at [140, 114] on div "1441 N 68th Ave Hollywood, FL 33024 Home details" at bounding box center [114, 112] width 191 height 56
copy div "1441 N 68th Ave Hollywood, FL 33024"
